Goal: Navigation & Orientation: Find specific page/section

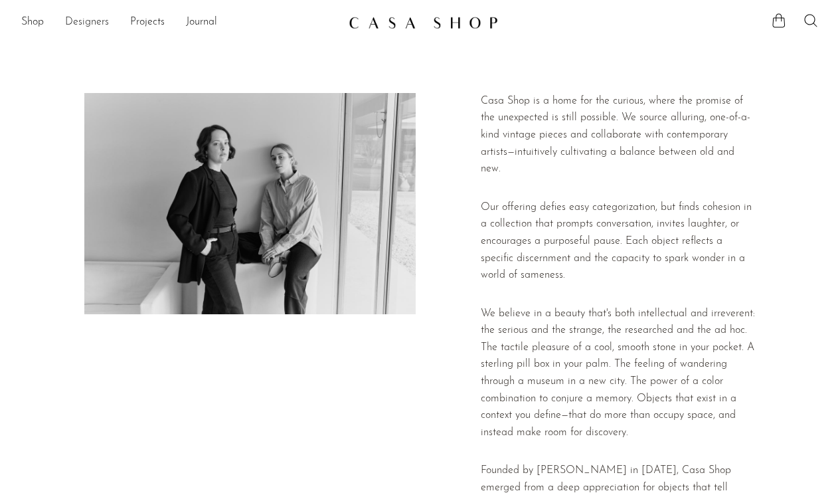
click at [93, 23] on link "Designers" at bounding box center [87, 22] width 44 height 17
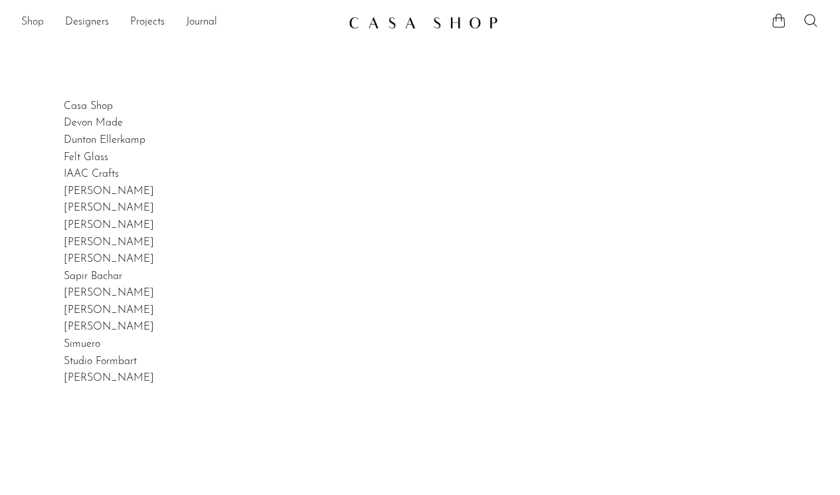
click at [34, 25] on link "Shop" at bounding box center [32, 22] width 23 height 17
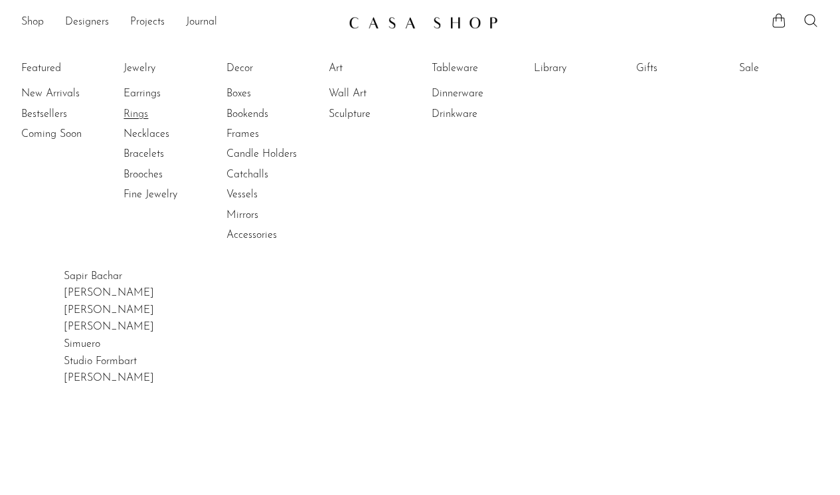
click at [135, 114] on link "Rings" at bounding box center [174, 114] width 100 height 15
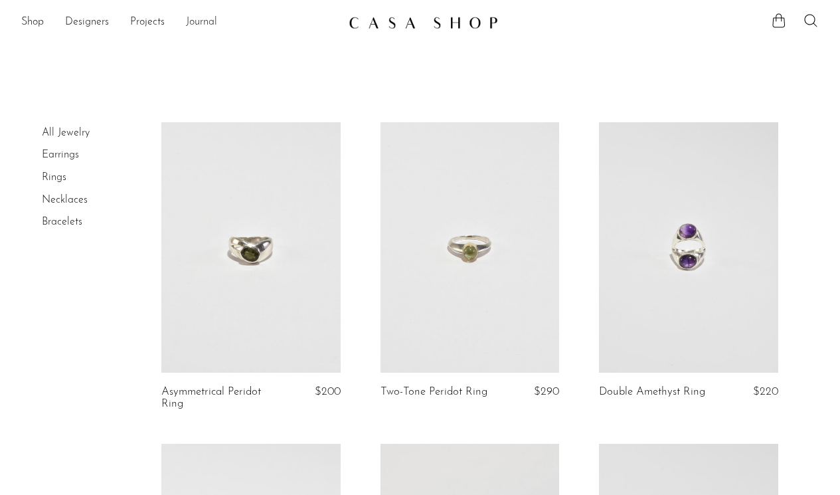
click at [197, 20] on link "Journal" at bounding box center [201, 22] width 31 height 17
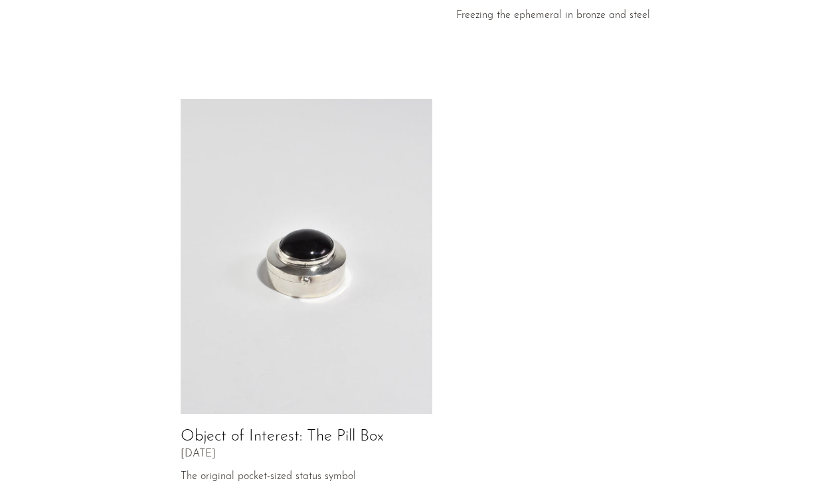
scroll to position [268, 0]
